Goal: Complete application form

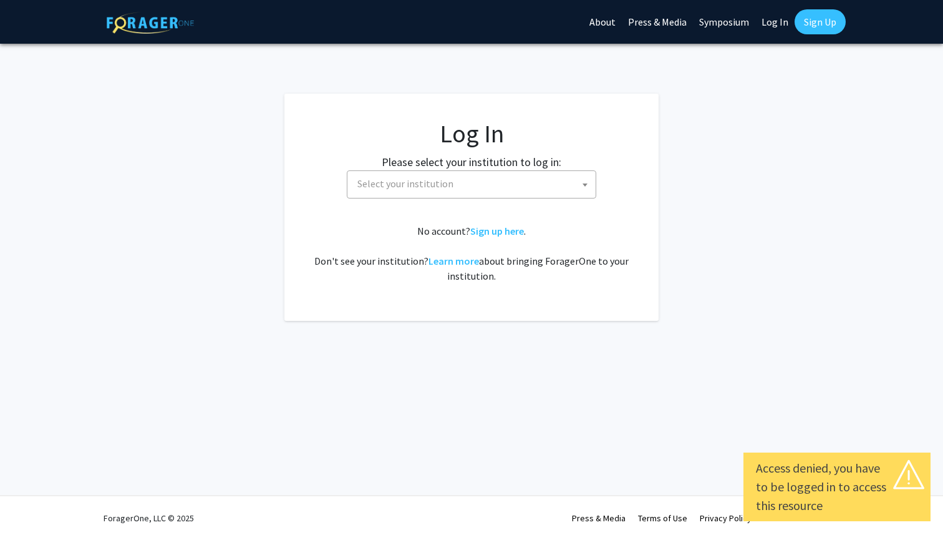
select select
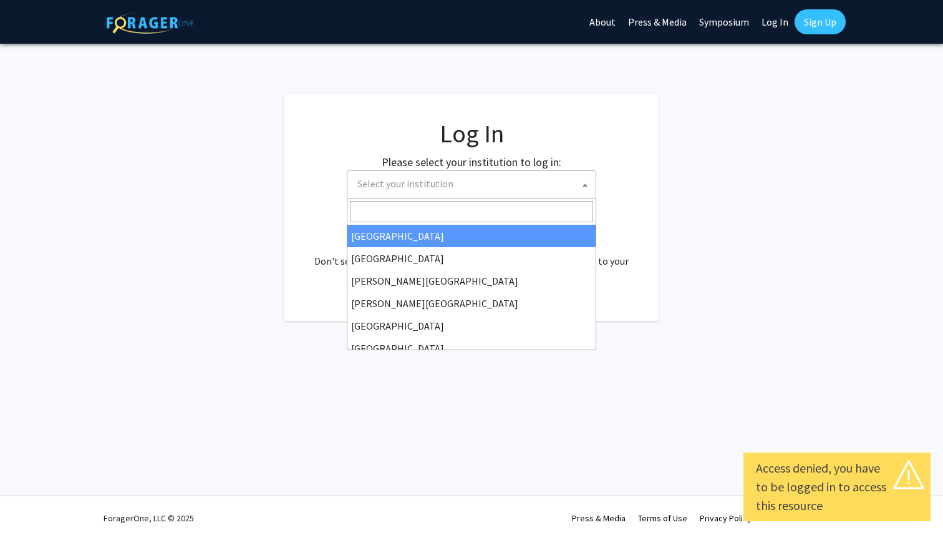
click at [392, 181] on span "Select your institution" at bounding box center [405, 183] width 96 height 12
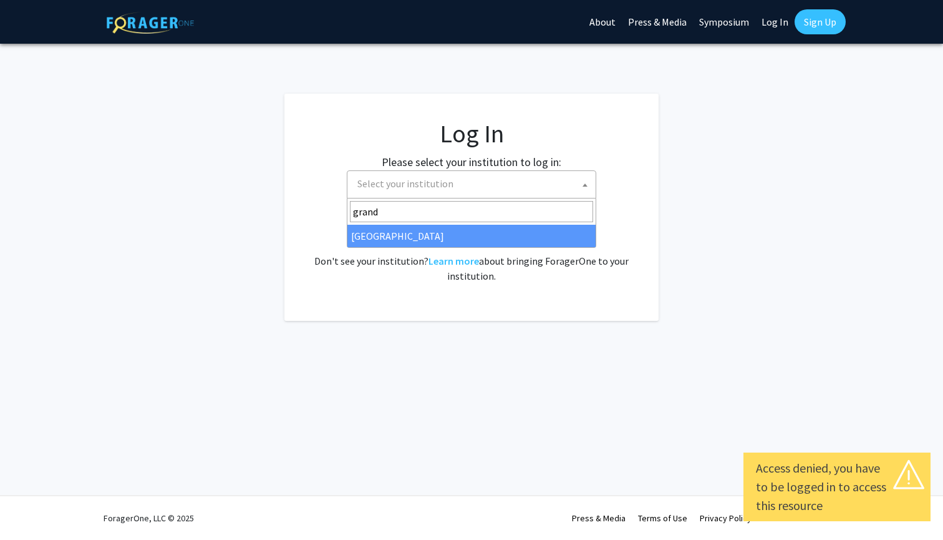
type input "grand"
select select "23"
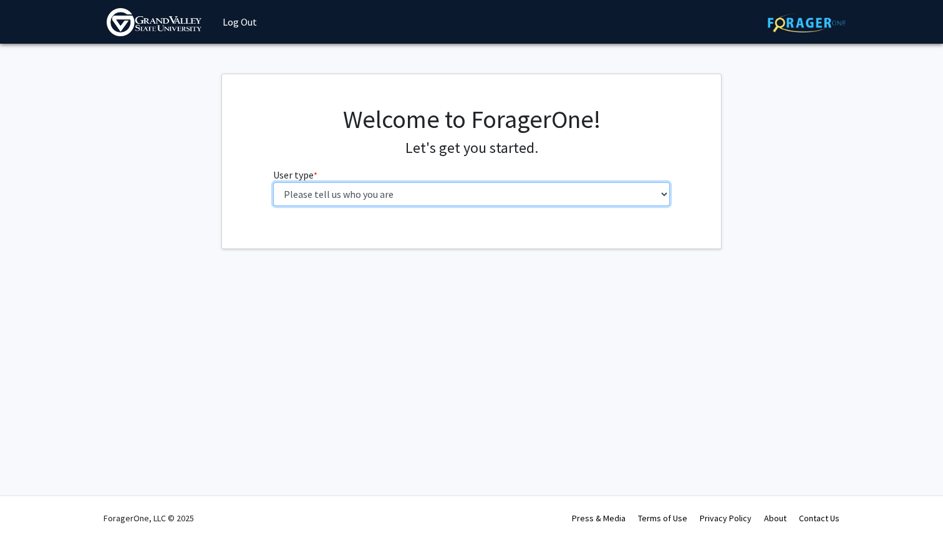
select select "1: undergrad"
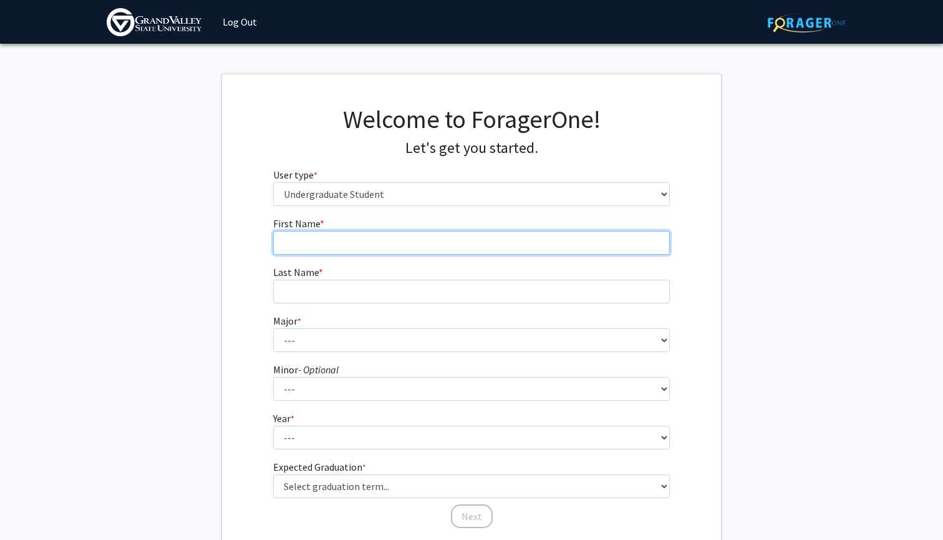
click at [390, 235] on input "First Name * required" at bounding box center [471, 243] width 397 height 24
type input "[GEOGRAPHIC_DATA]"
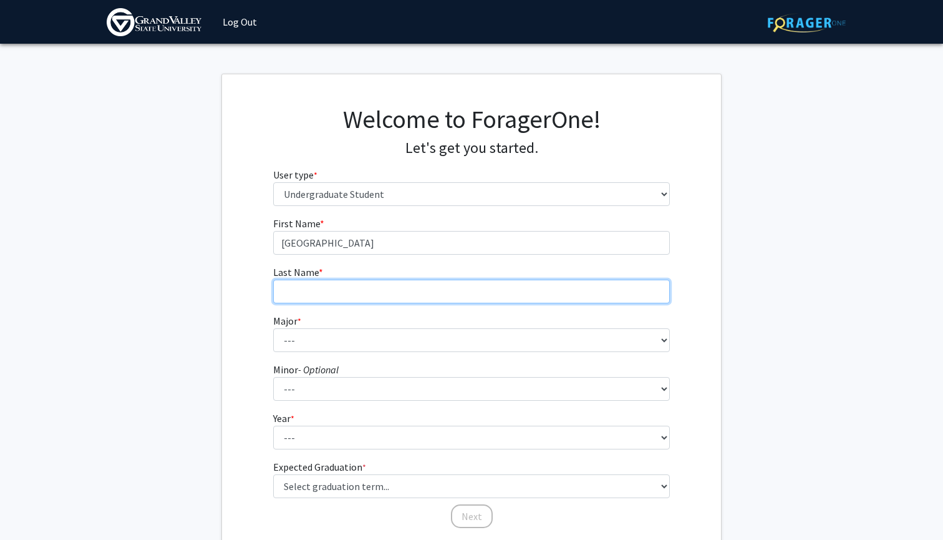
click at [400, 289] on input "Last Name * required" at bounding box center [471, 291] width 397 height 24
type input "[PERSON_NAME]"
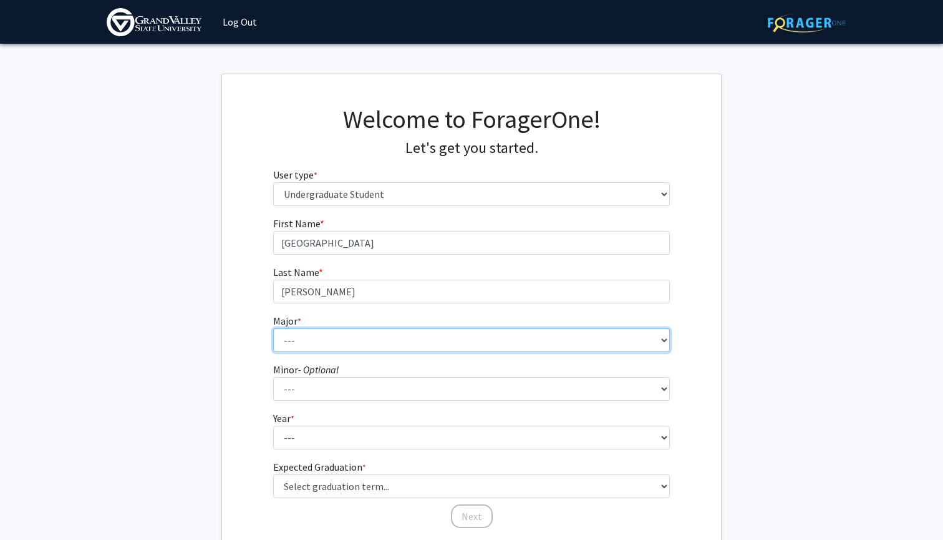
select select "97: 1972"
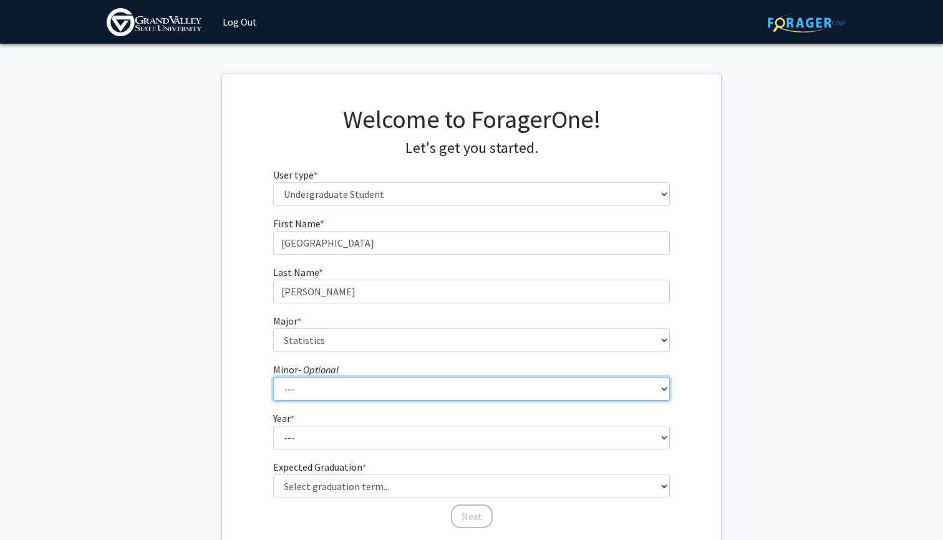
select select "60: 1542"
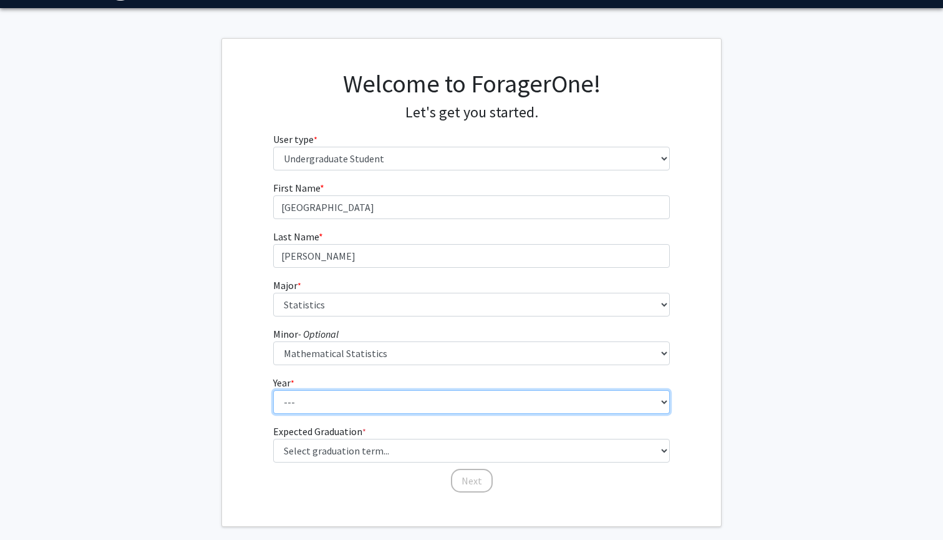
select select "3: junior"
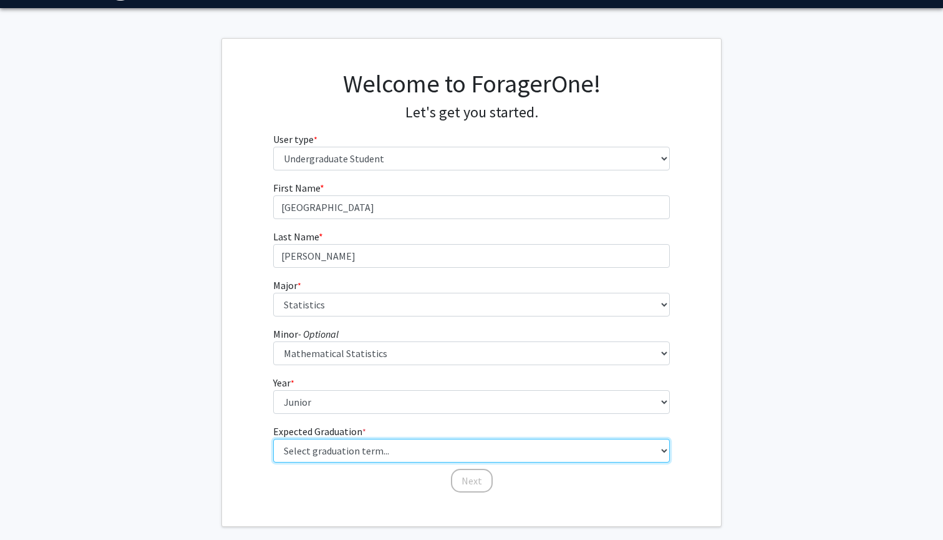
select select "9: spring_2027"
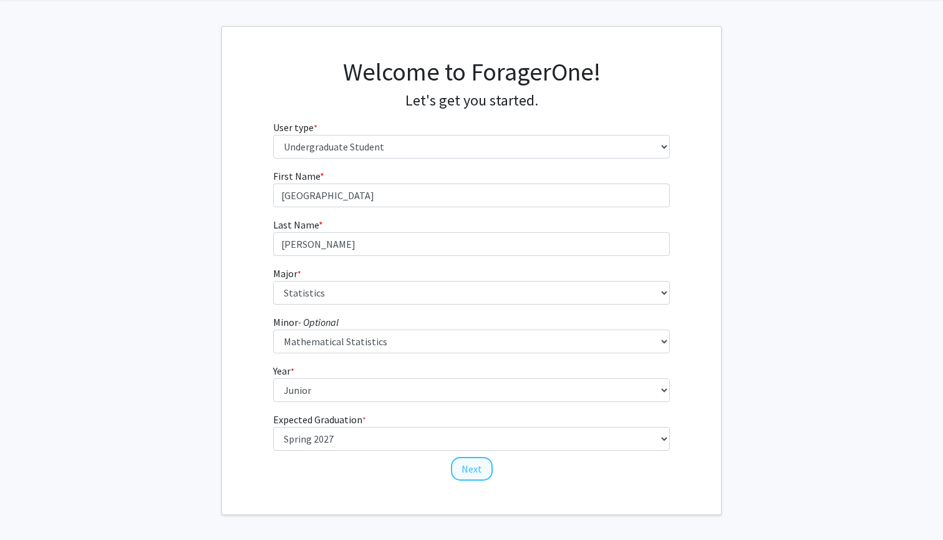
click at [472, 458] on button "Next" at bounding box center [472, 469] width 42 height 24
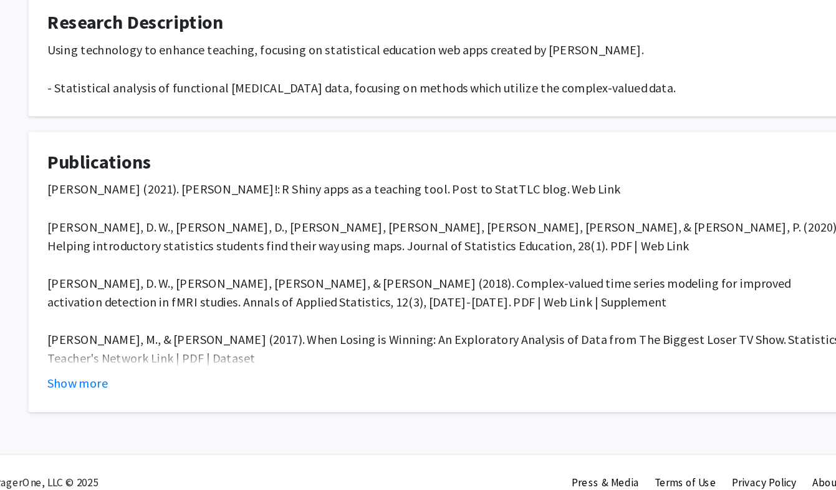
scroll to position [226, 0]
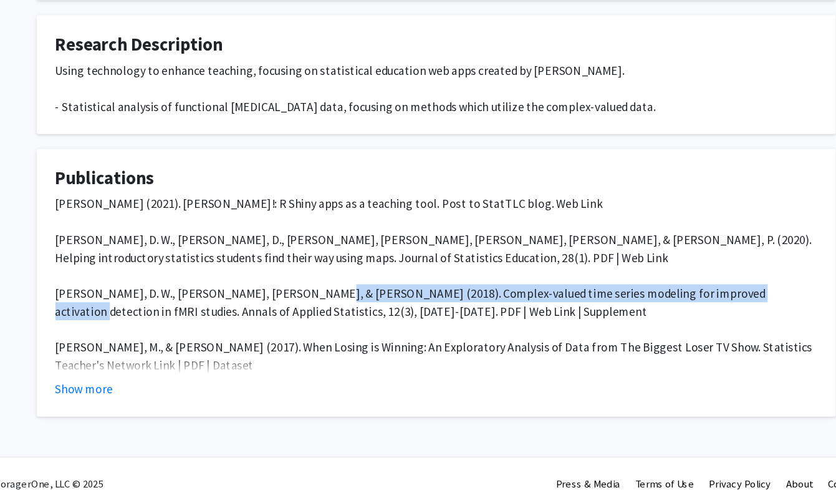
drag, startPoint x: 596, startPoint y: 246, endPoint x: 235, endPoint y: 249, distance: 361.8
click at [235, 249] on div "[PERSON_NAME] (2021). [PERSON_NAME]!: R Shiny apps as a teaching tool. Post to …" at bounding box center [418, 398] width 636 height 344
copy div "Complex-valued time series modeling for improved activation detection in fMRI s…"
